Goal: Task Accomplishment & Management: Manage account settings

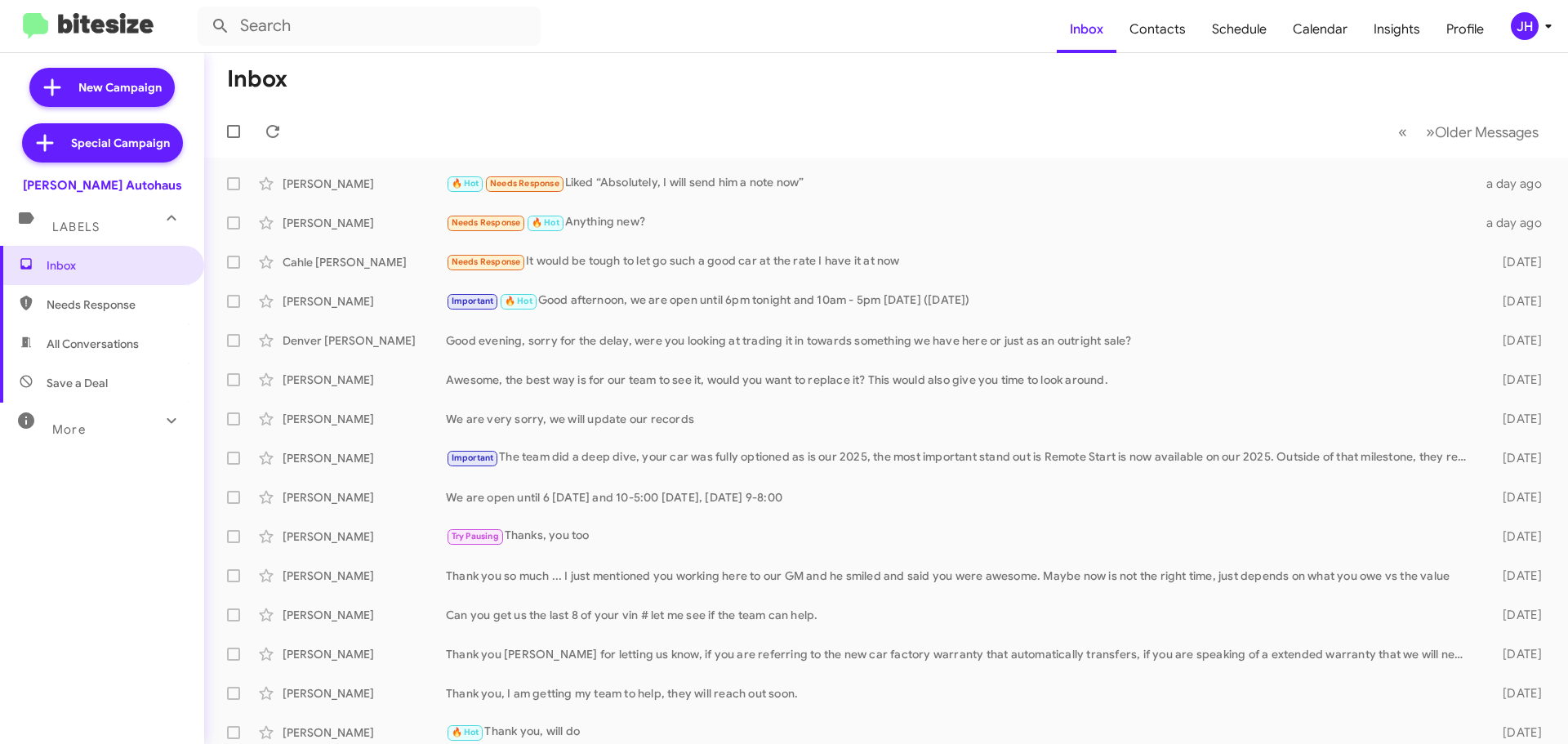
click at [1526, 26] on div "JH" at bounding box center [1524, 26] width 27 height 27
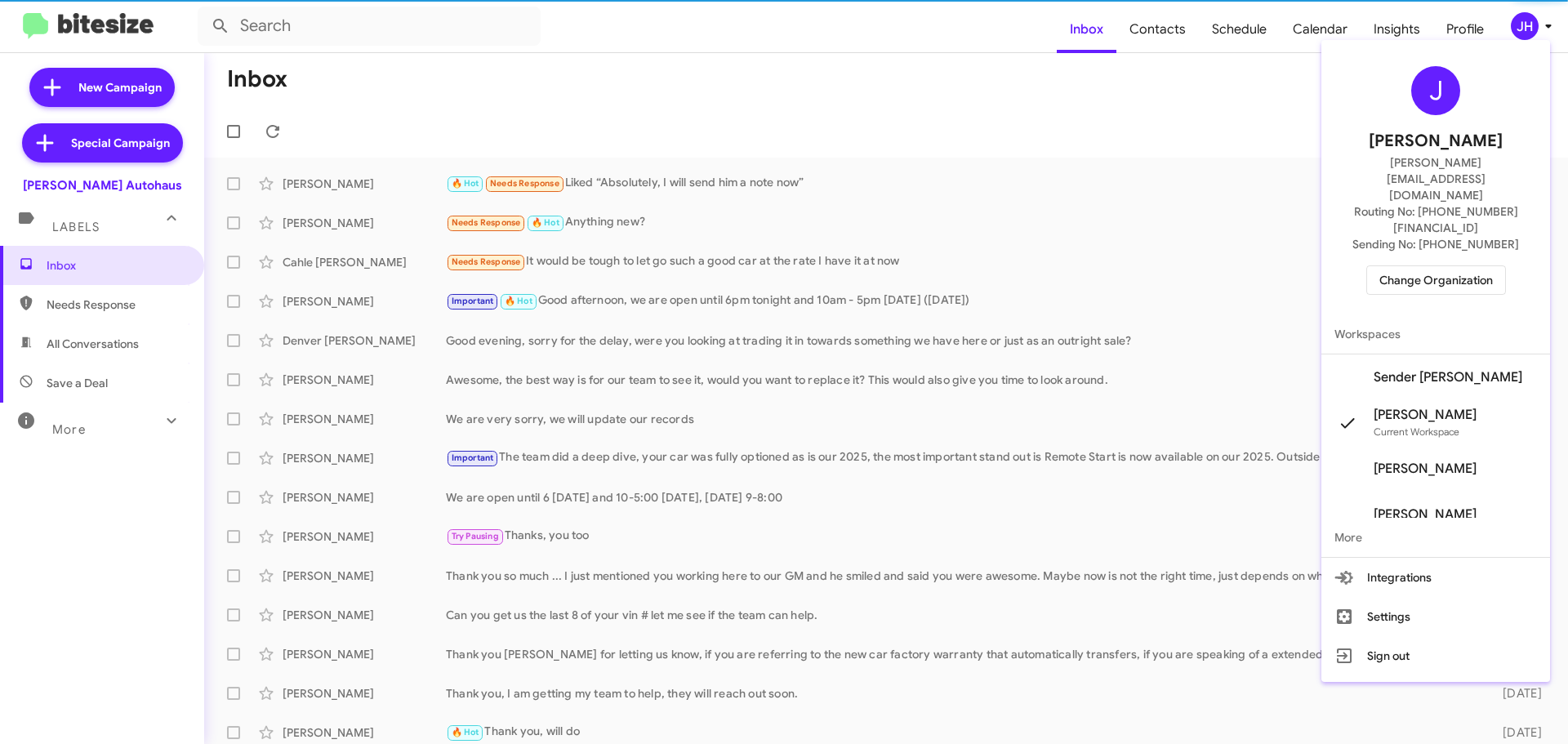
click at [1427, 266] on span "Change Organization" at bounding box center [1435, 280] width 114 height 27
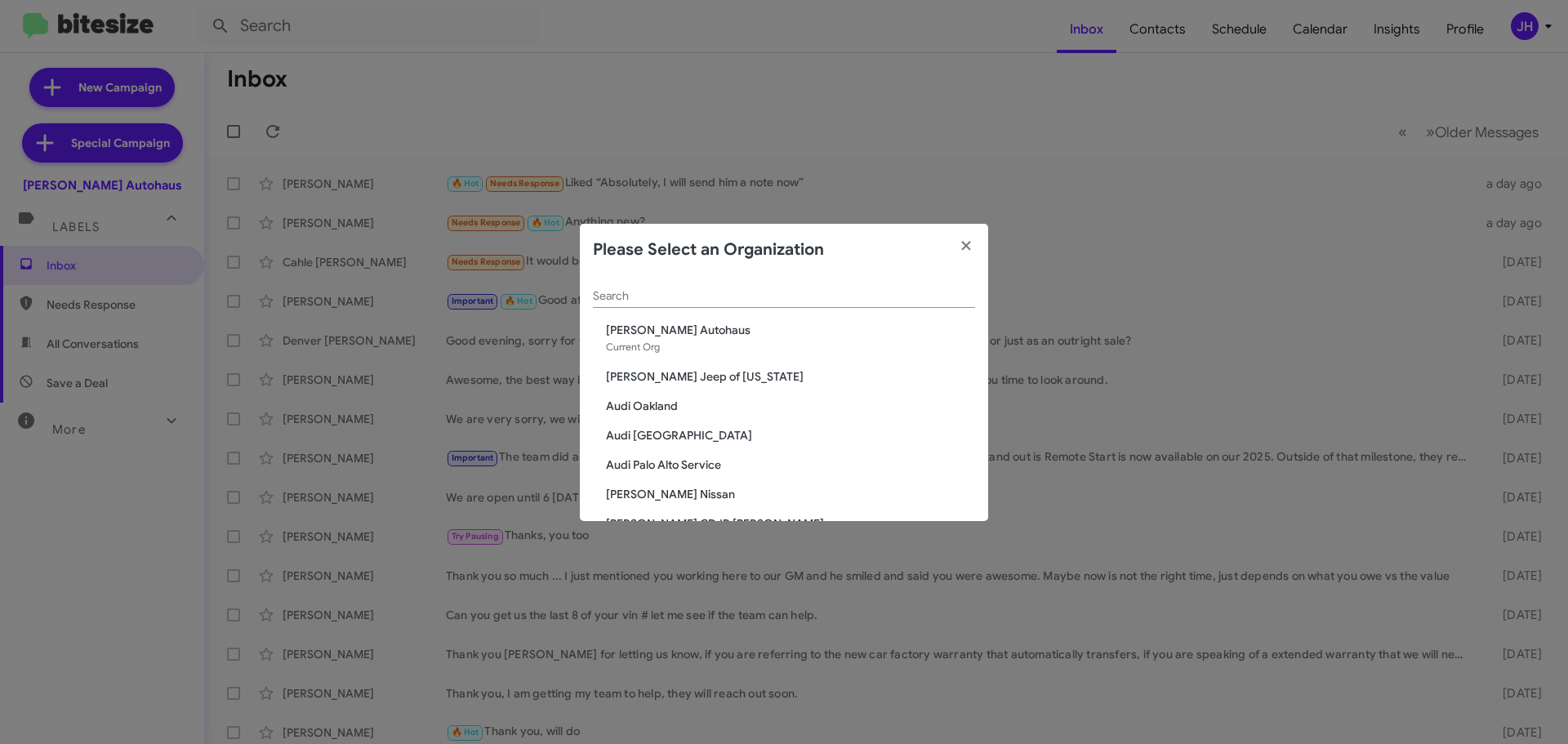
click at [635, 304] on div "Search" at bounding box center [784, 292] width 382 height 32
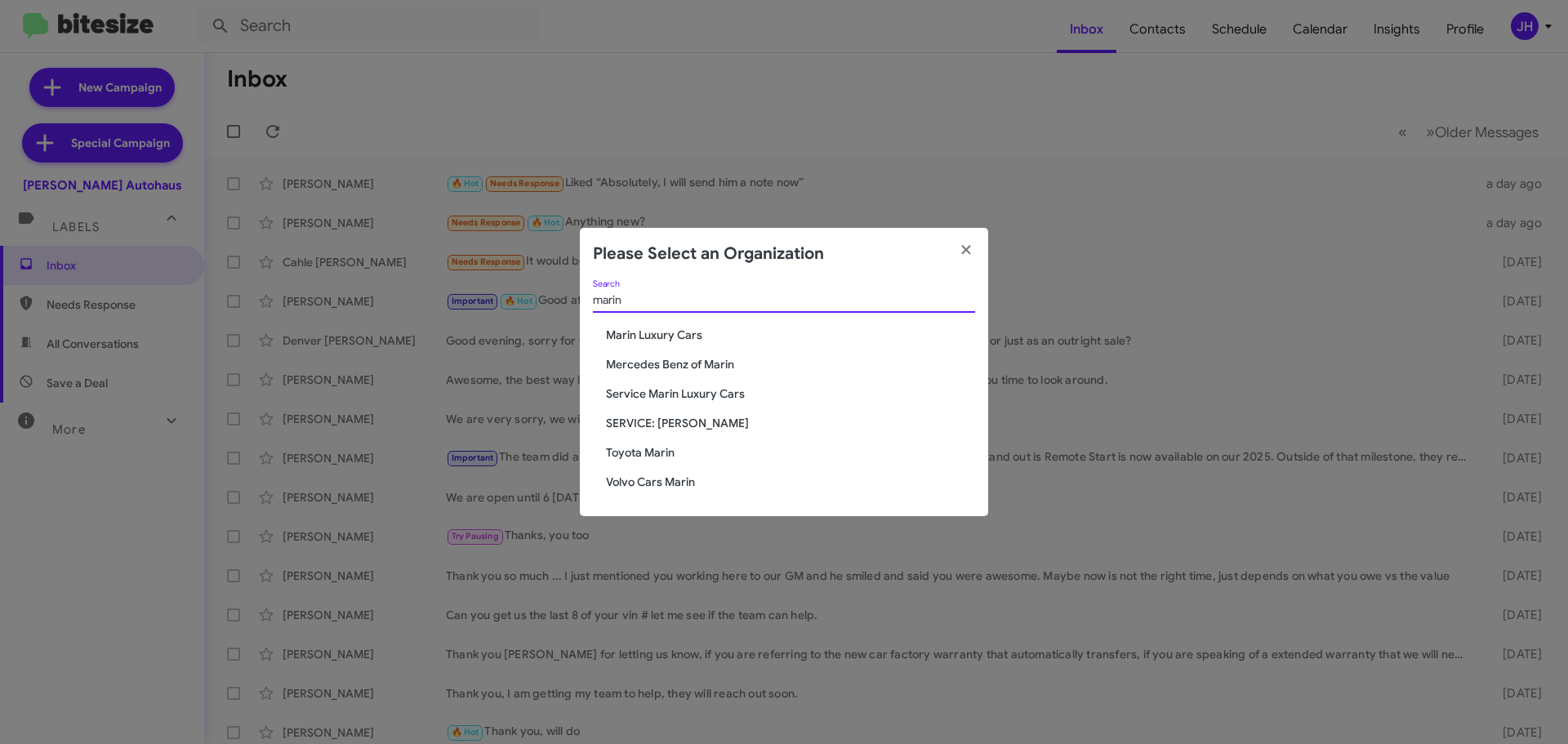
type input "marin"
click at [697, 398] on span "Service Marin Luxury Cars" at bounding box center [790, 394] width 369 height 17
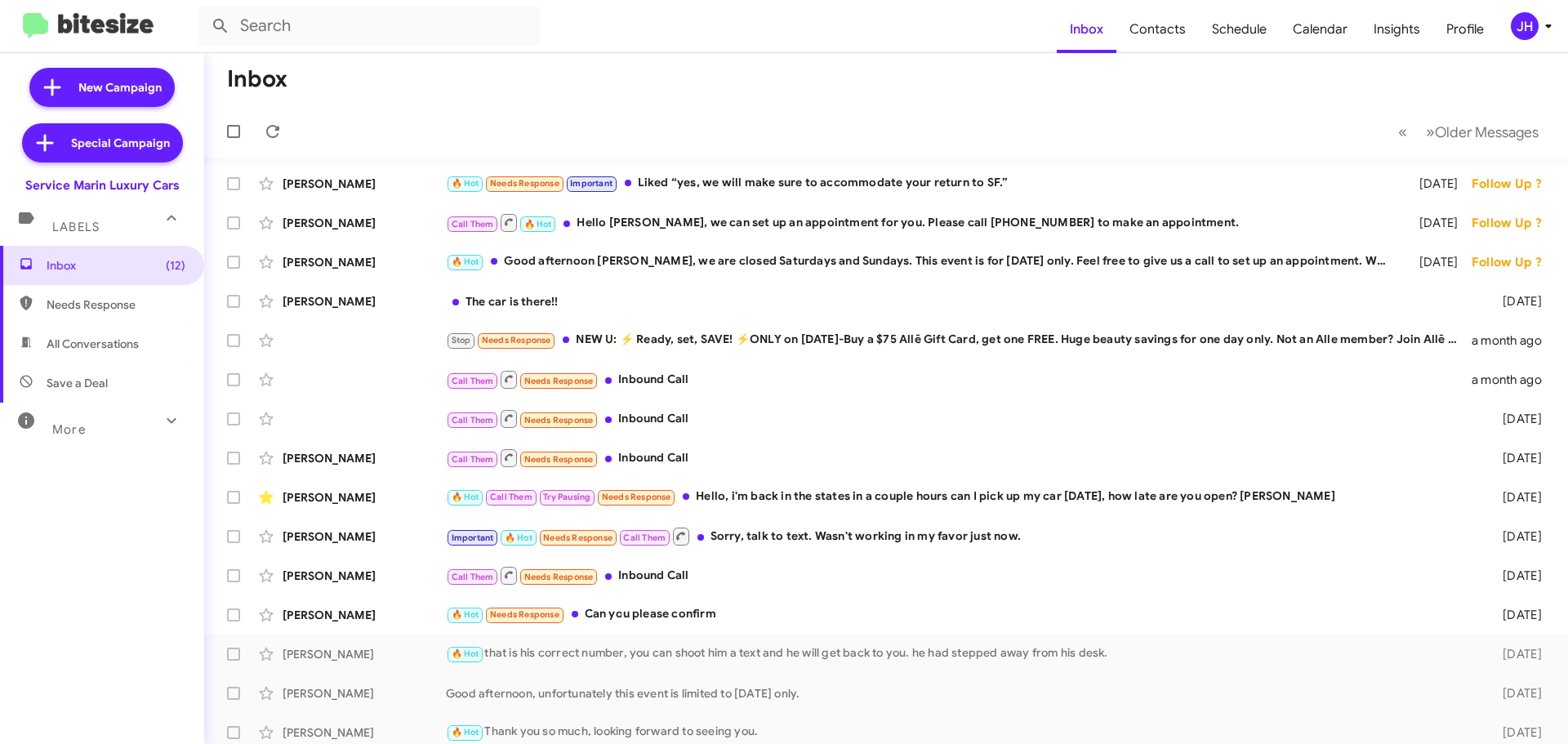
click at [1512, 25] on div "JH" at bounding box center [1524, 26] width 27 height 27
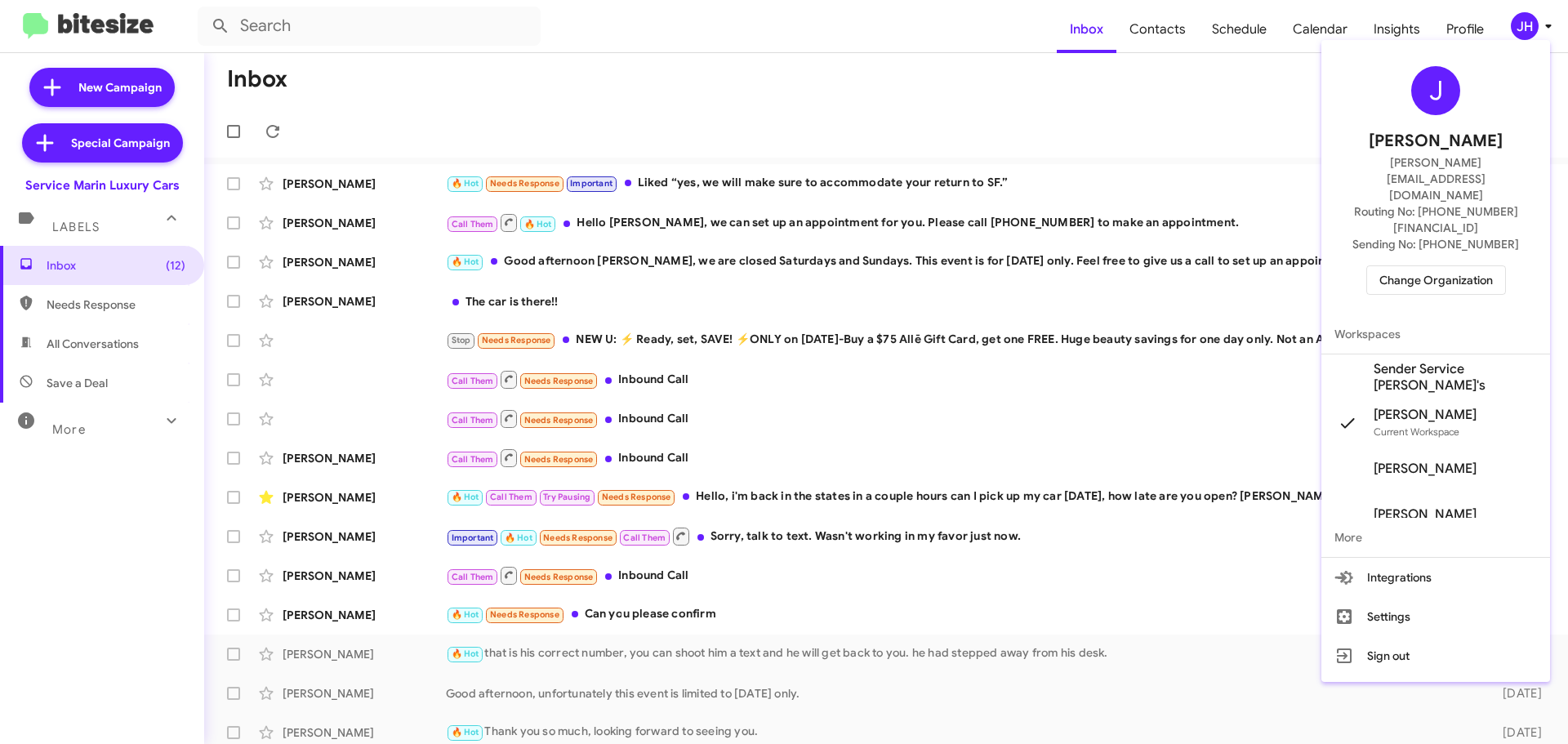
click at [1469, 361] on span "Sender Service [PERSON_NAME]'s" at bounding box center [1455, 377] width 163 height 32
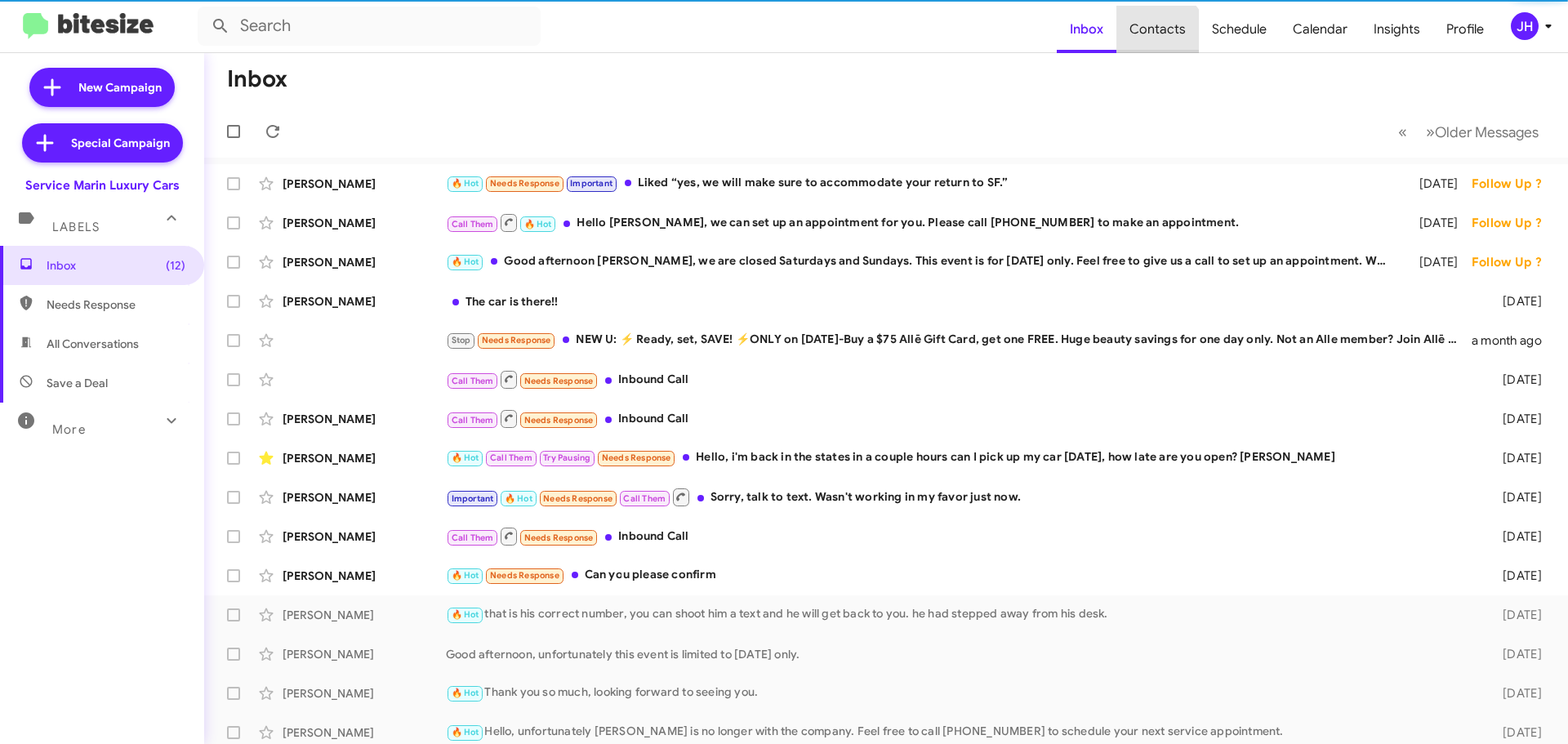
click at [1162, 38] on span "Contacts" at bounding box center [1157, 29] width 82 height 47
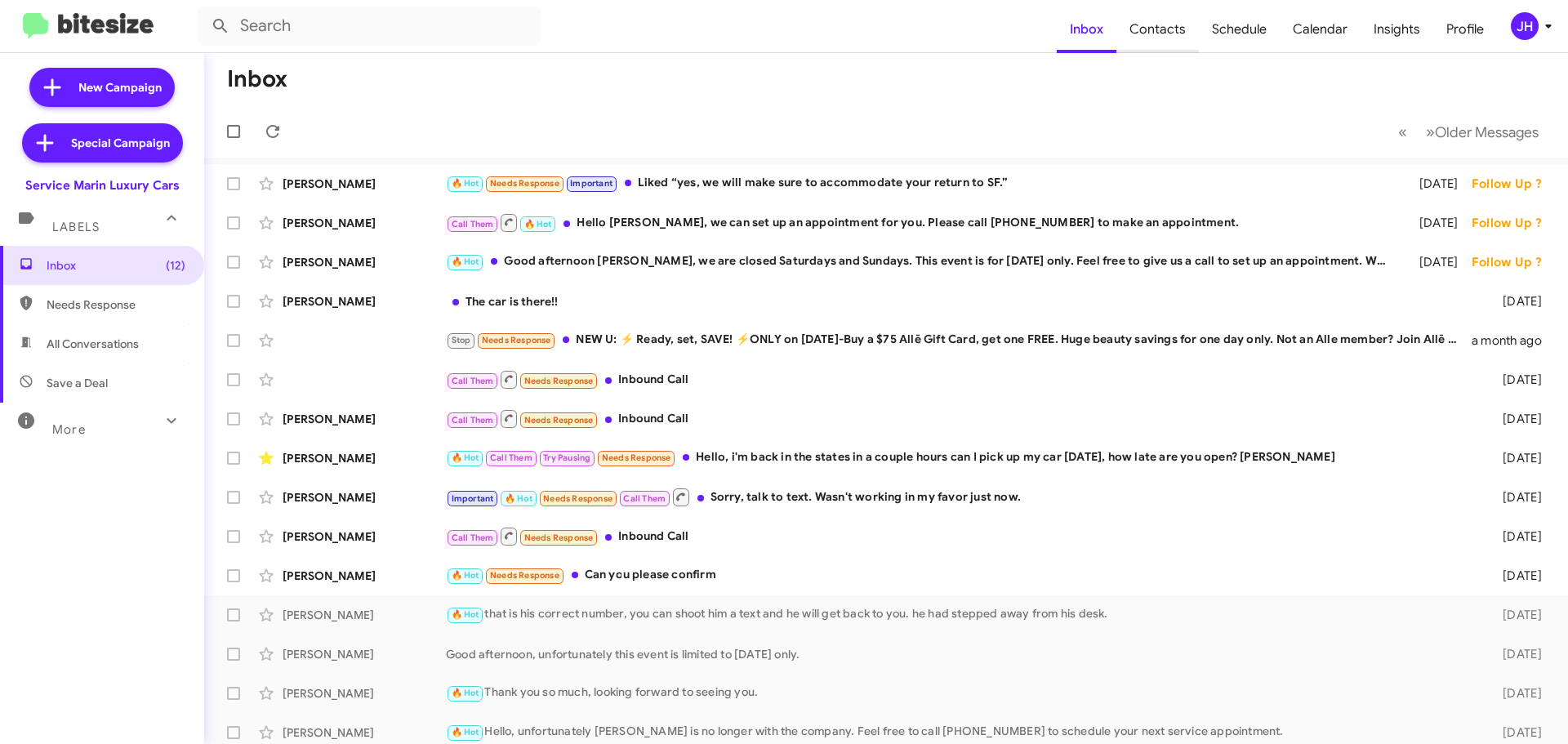
type input "in:groups"
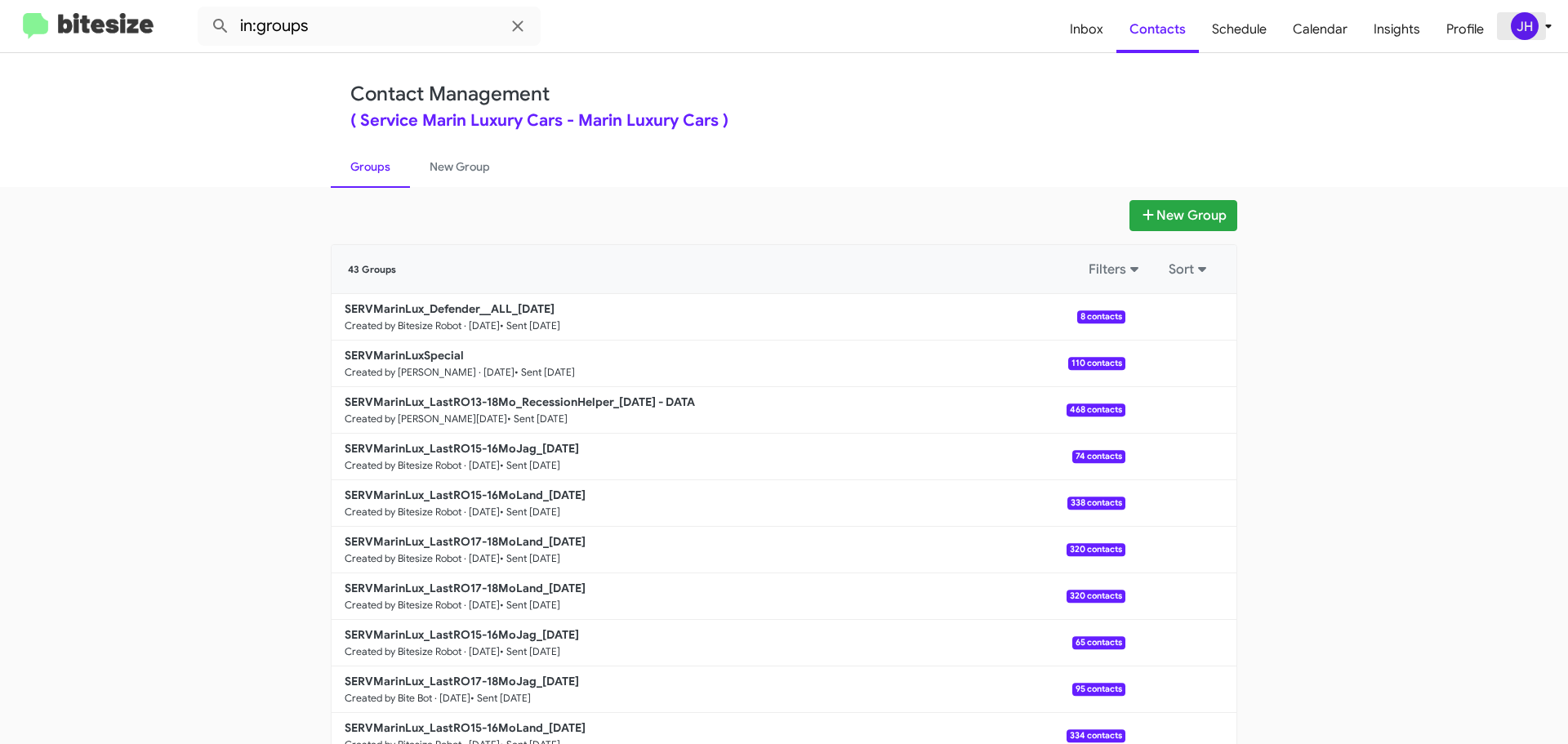
click at [1512, 27] on div "JH" at bounding box center [1524, 26] width 27 height 27
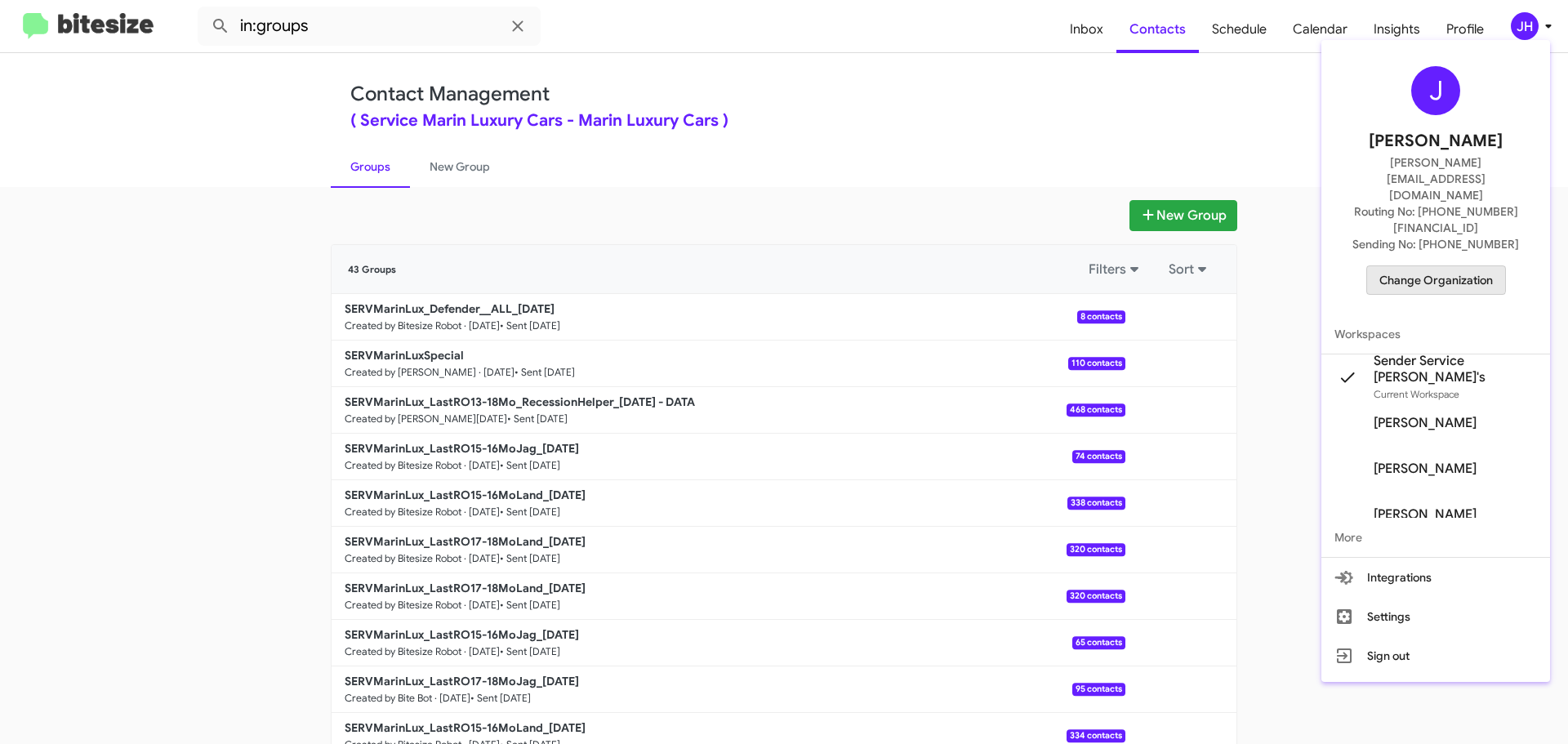
click at [1433, 266] on span "Change Organization" at bounding box center [1435, 280] width 114 height 27
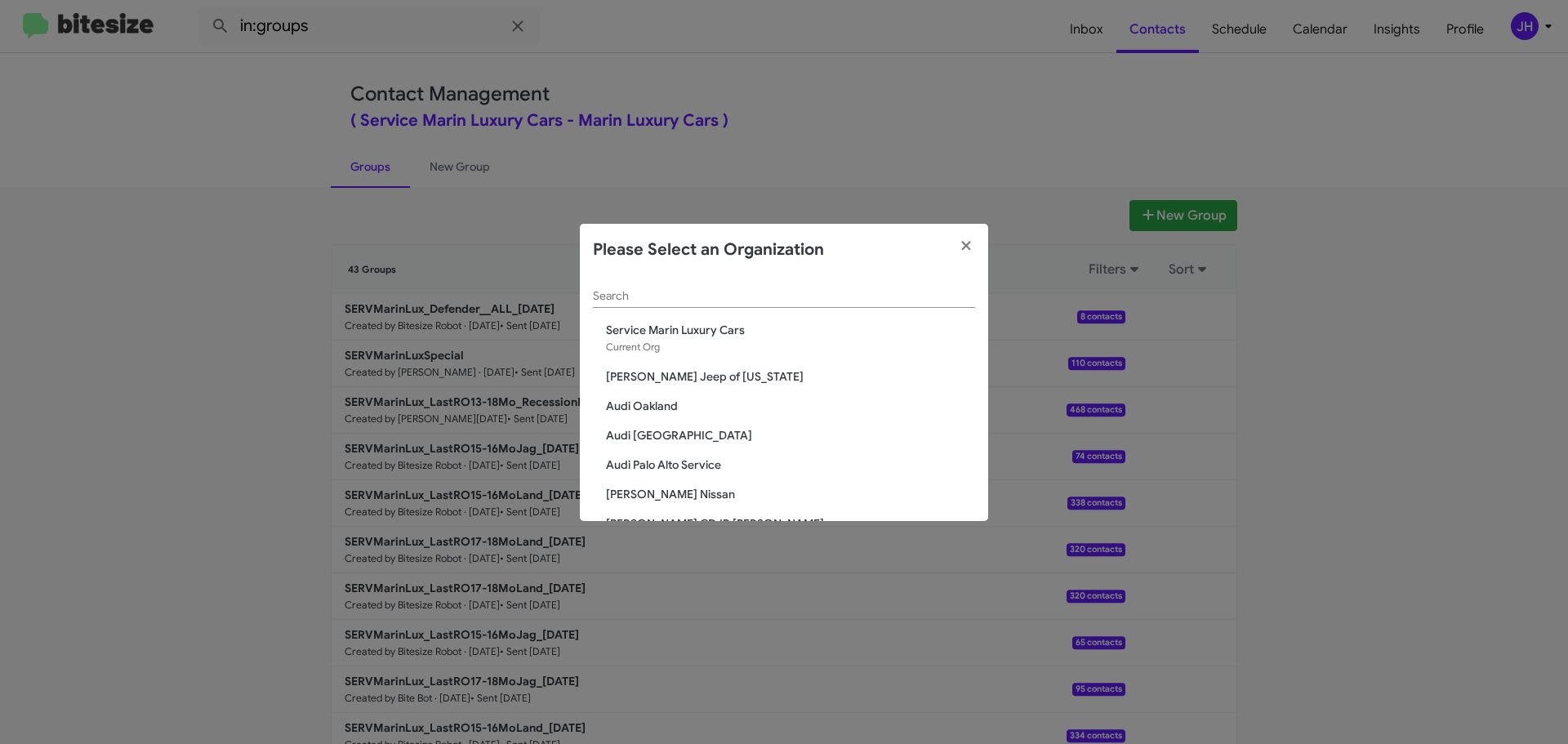
click at [626, 372] on span "[PERSON_NAME] Jeep of [US_STATE]" at bounding box center [790, 377] width 369 height 17
